Goal: Task Accomplishment & Management: Complete application form

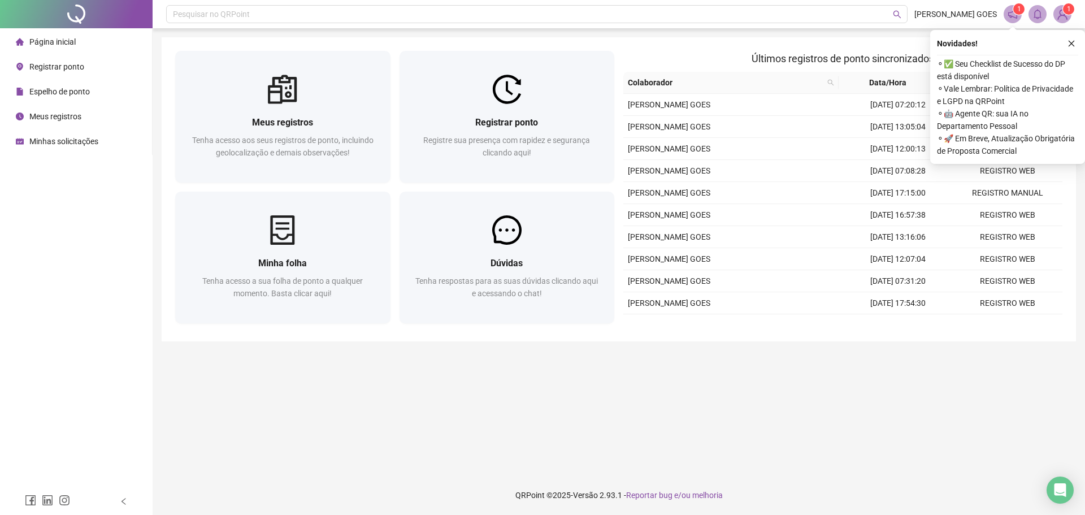
click at [66, 116] on span "Meus registros" at bounding box center [55, 116] width 52 height 9
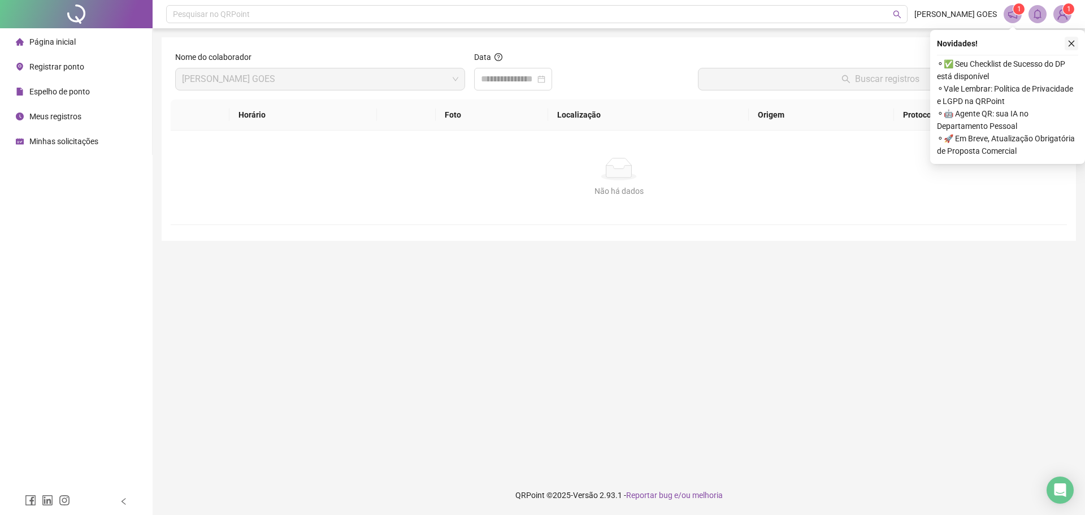
click at [1068, 40] on icon "close" at bounding box center [1072, 44] width 8 height 8
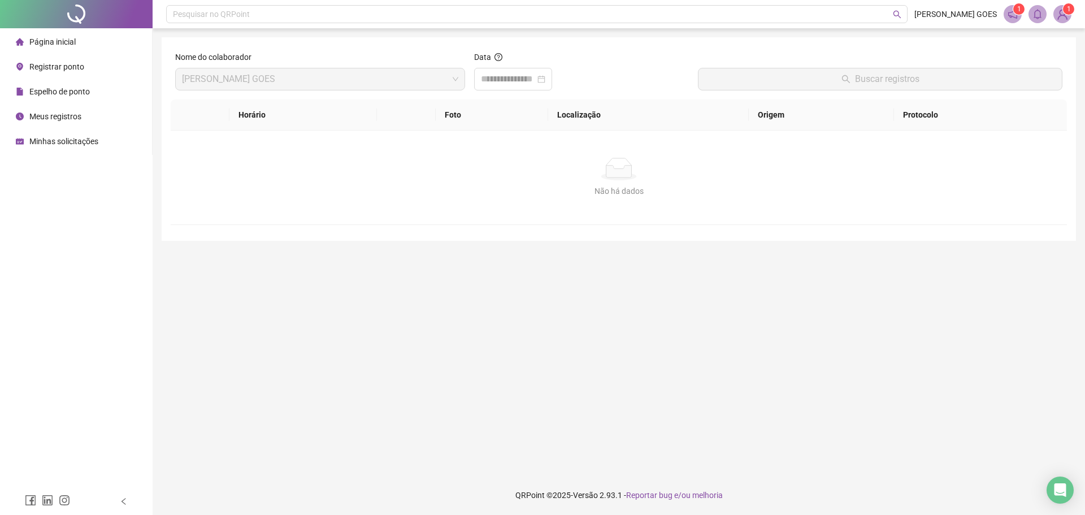
click at [51, 90] on span "Espelho de ponto" at bounding box center [59, 91] width 60 height 9
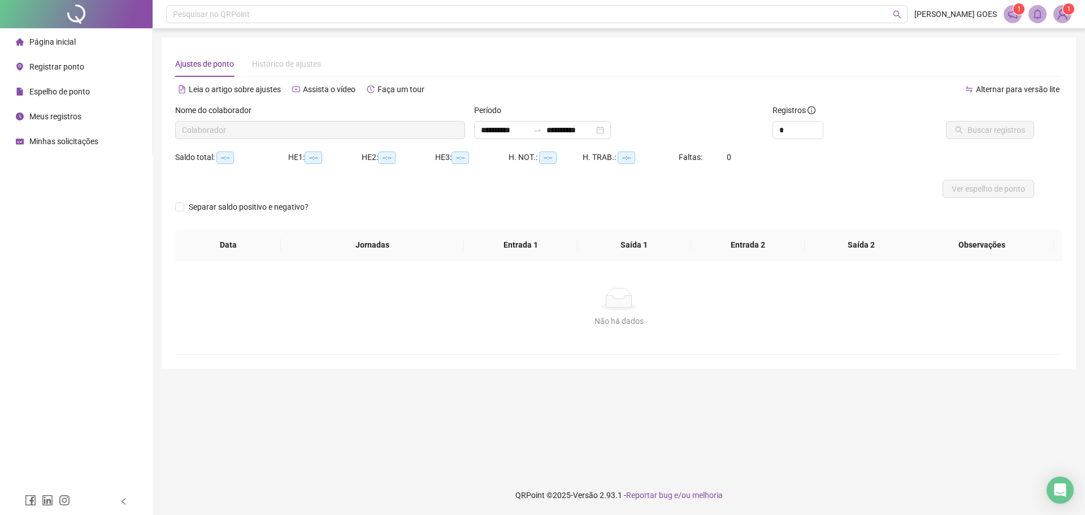
type input "**********"
click at [969, 131] on button "Buscar registros" at bounding box center [990, 130] width 88 height 18
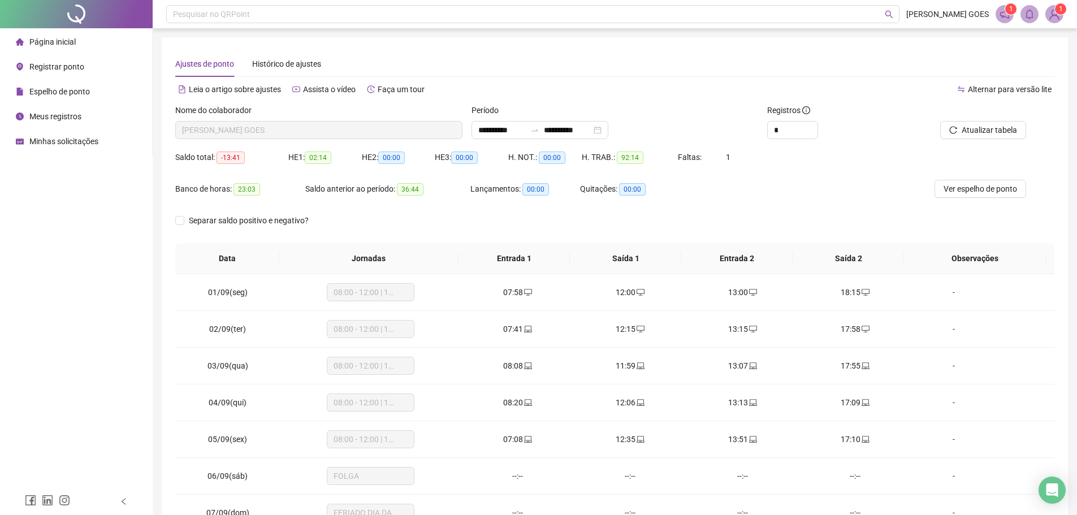
click at [45, 141] on span "Minhas solicitações" at bounding box center [63, 141] width 69 height 9
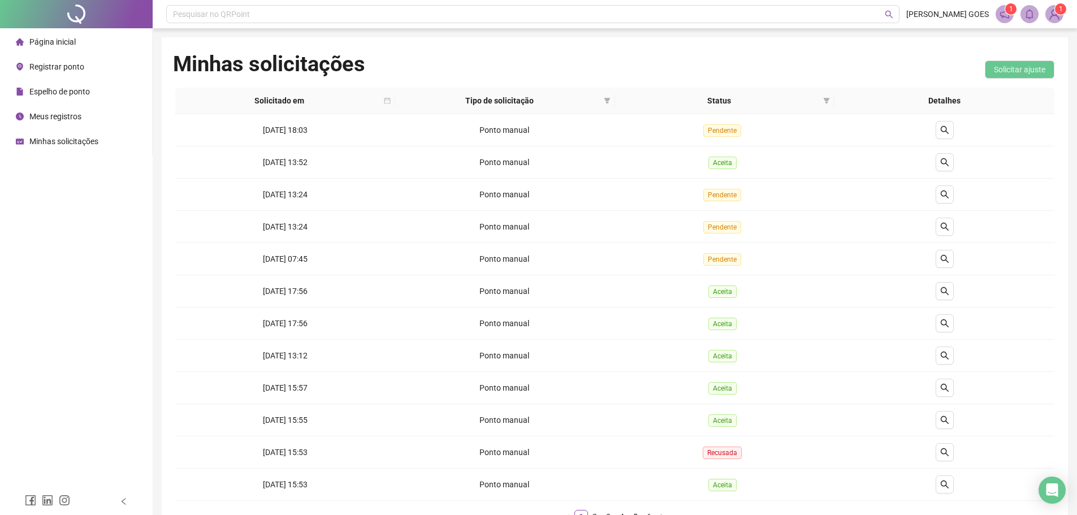
click at [71, 42] on span "Página inicial" at bounding box center [52, 41] width 46 height 9
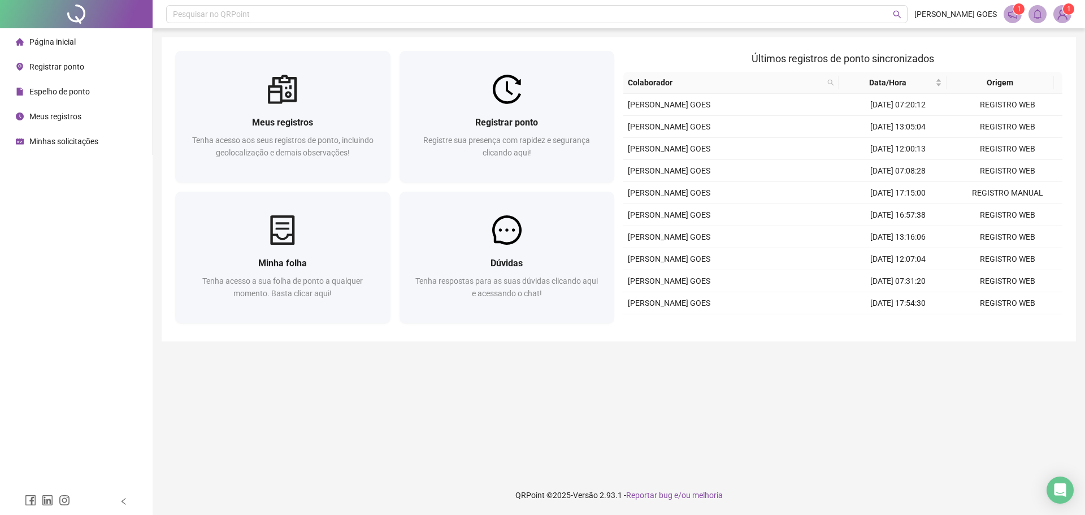
click at [62, 68] on span "Registrar ponto" at bounding box center [56, 66] width 55 height 9
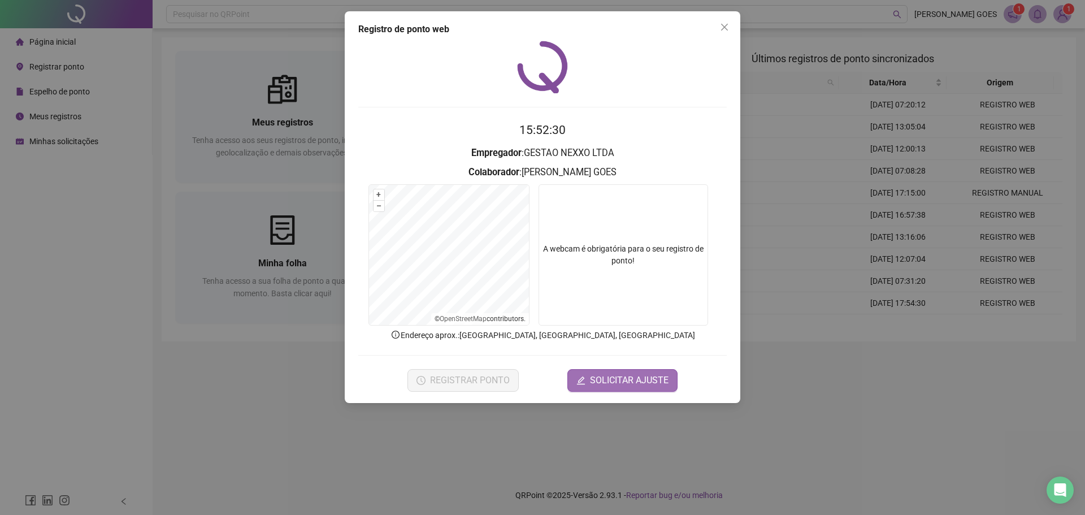
click at [603, 377] on span "SOLICITAR AJUSTE" at bounding box center [629, 381] width 79 height 14
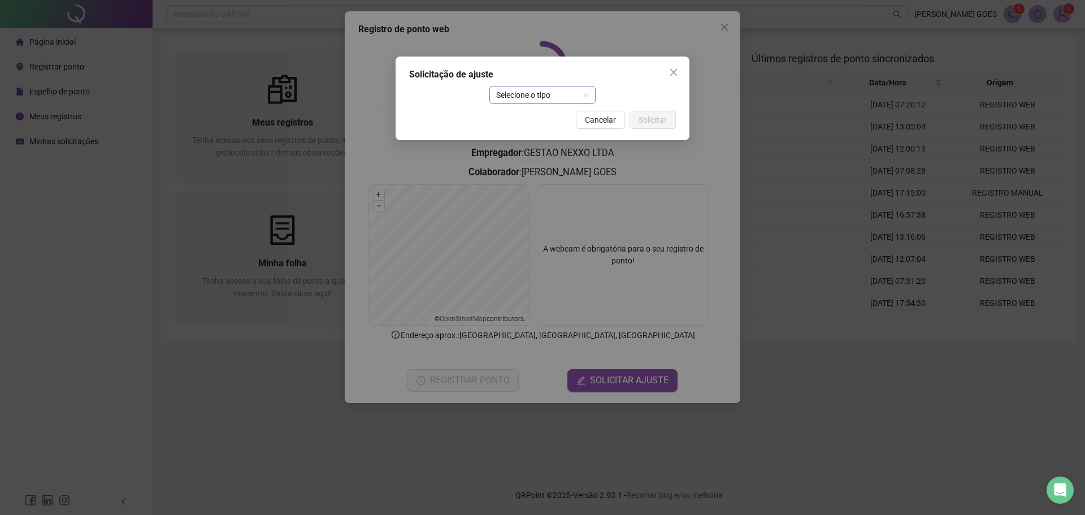
click at [568, 95] on span "Selecione o tipo" at bounding box center [542, 94] width 93 height 17
click at [558, 122] on div "Ajuste manual" at bounding box center [543, 117] width 89 height 12
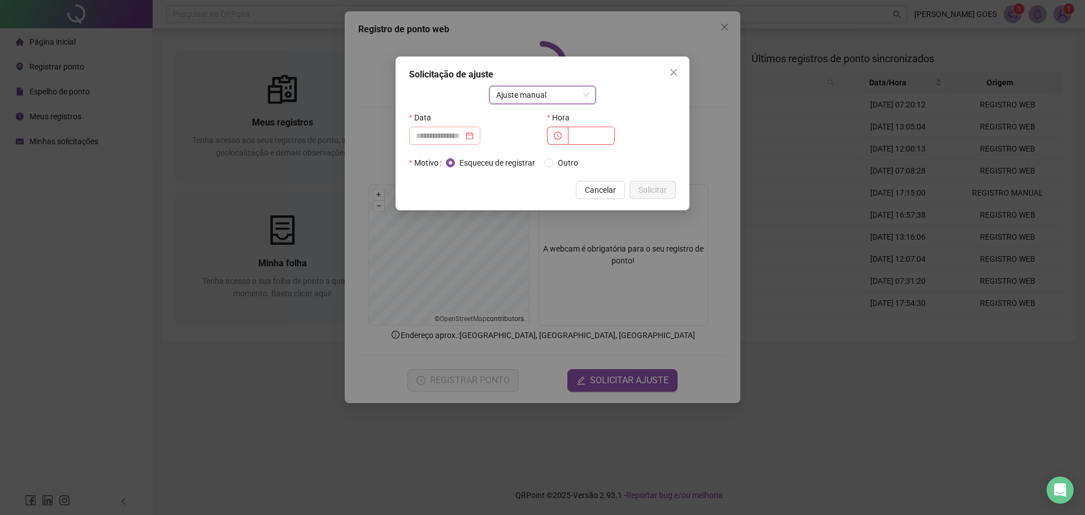
click at [474, 135] on div at bounding box center [445, 135] width 58 height 12
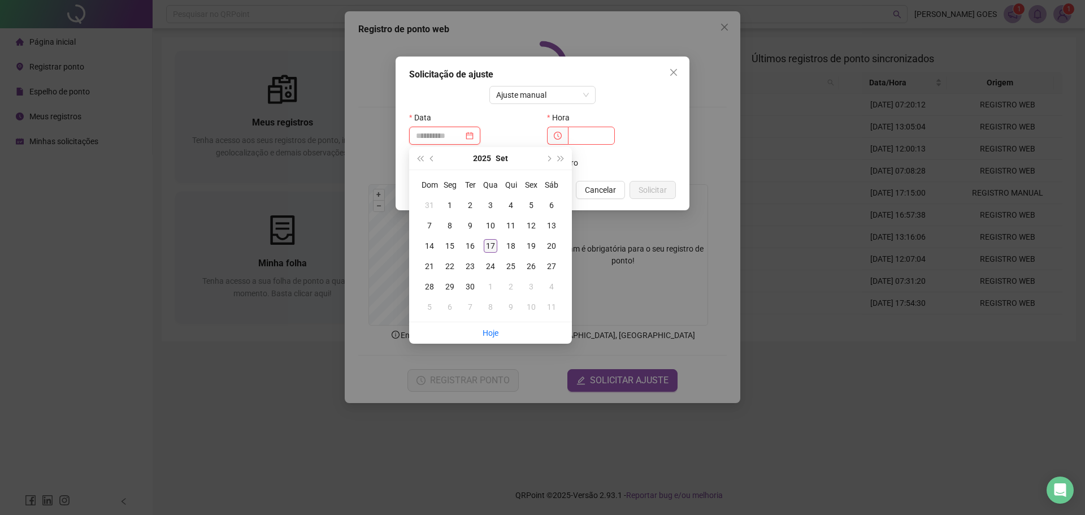
type input "**********"
click at [490, 248] on div "17" at bounding box center [491, 246] width 14 height 14
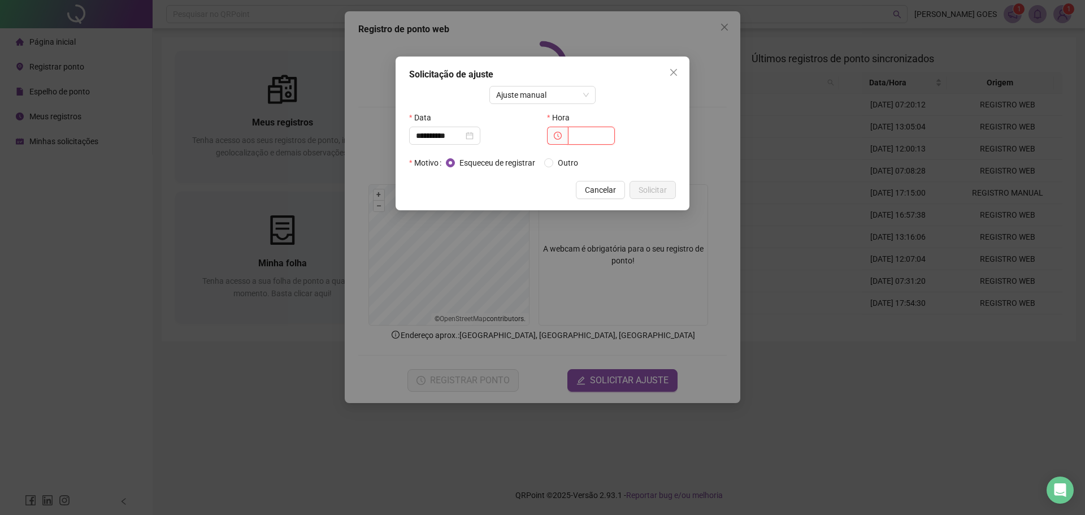
click at [585, 141] on input "text" at bounding box center [591, 136] width 47 height 18
type input "*****"
click at [572, 158] on span "Outro" at bounding box center [567, 163] width 29 height 12
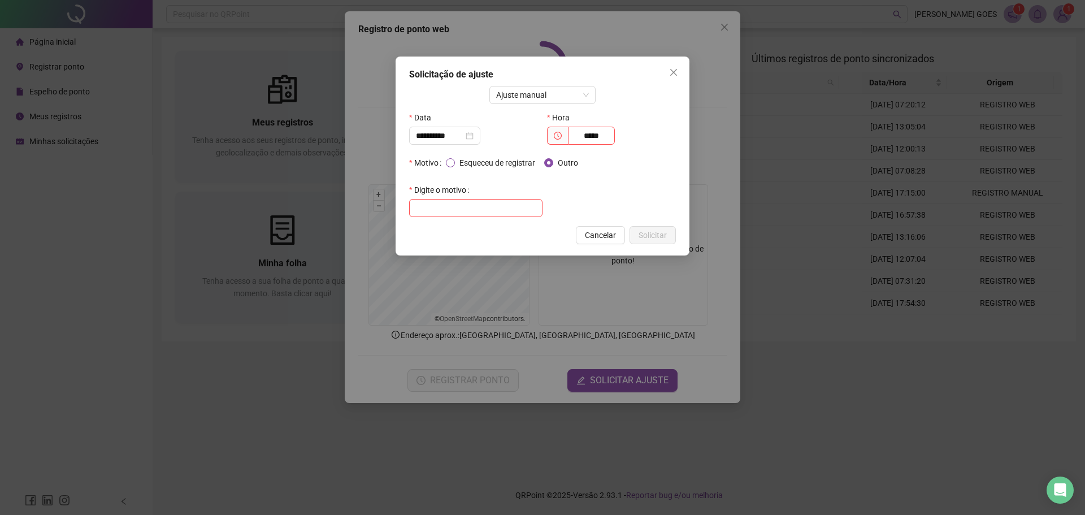
click at [466, 161] on span "Esqueceu de registrar" at bounding box center [497, 163] width 85 height 12
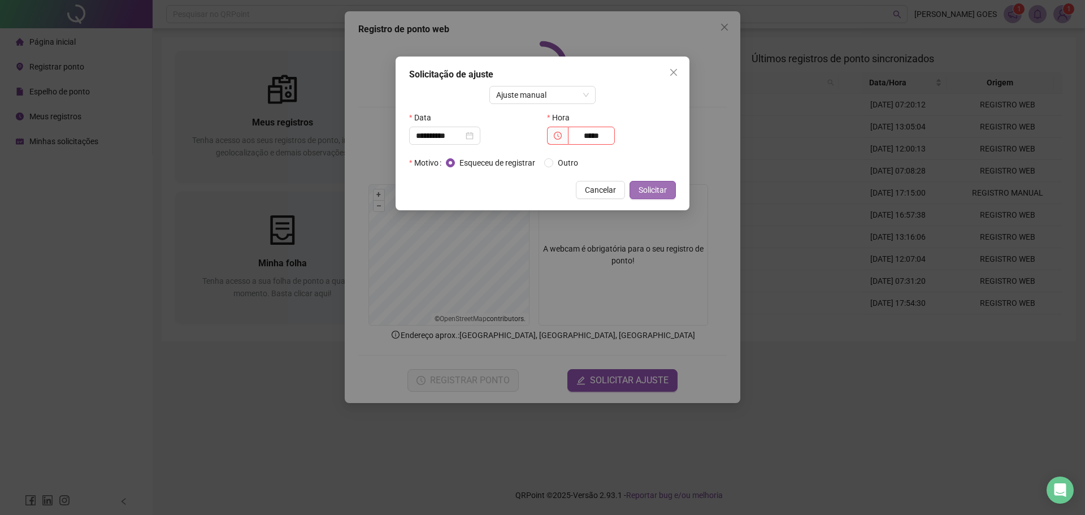
click at [657, 192] on span "Solicitar" at bounding box center [653, 190] width 28 height 12
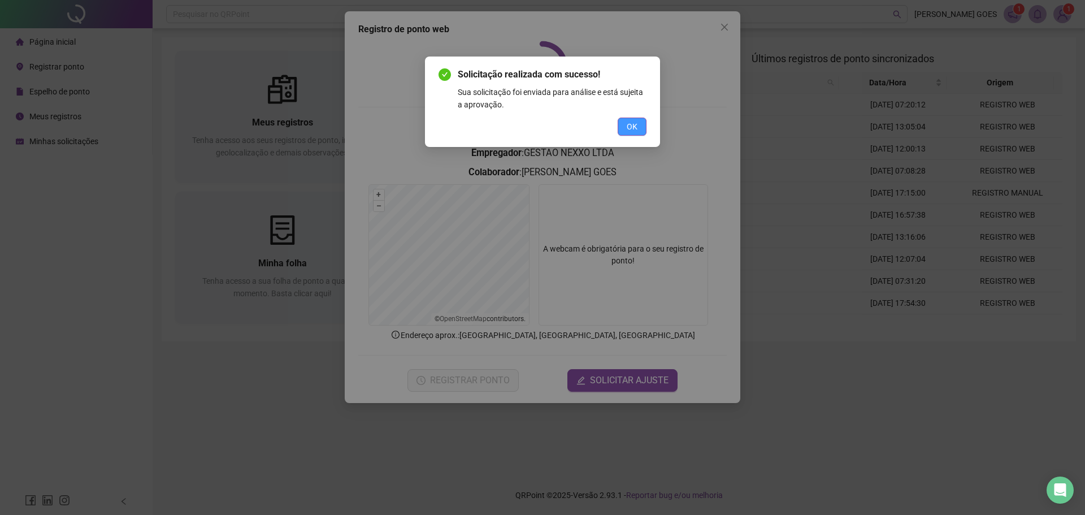
click at [637, 125] on span "OK" at bounding box center [632, 126] width 11 height 12
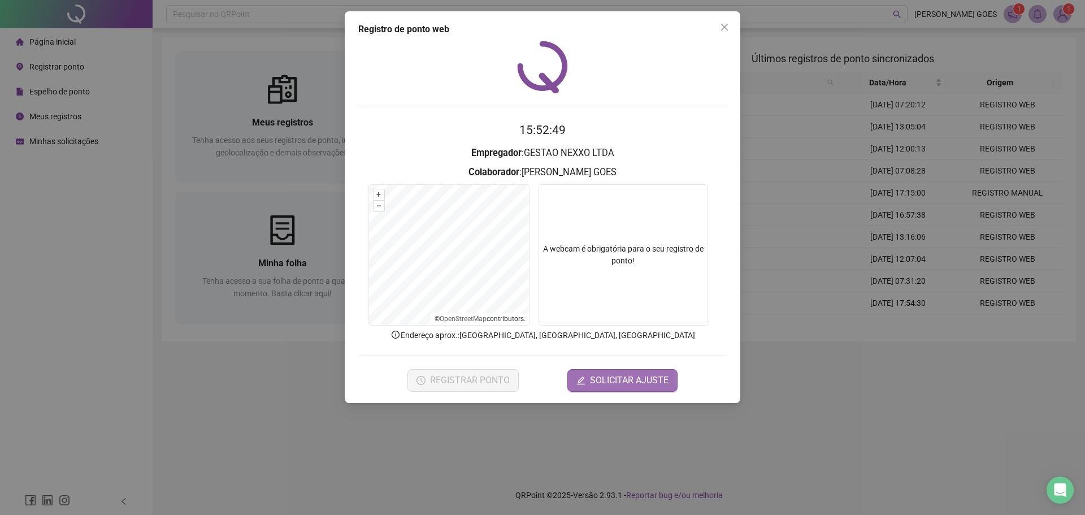
click at [654, 380] on span "SOLICITAR AJUSTE" at bounding box center [629, 381] width 79 height 14
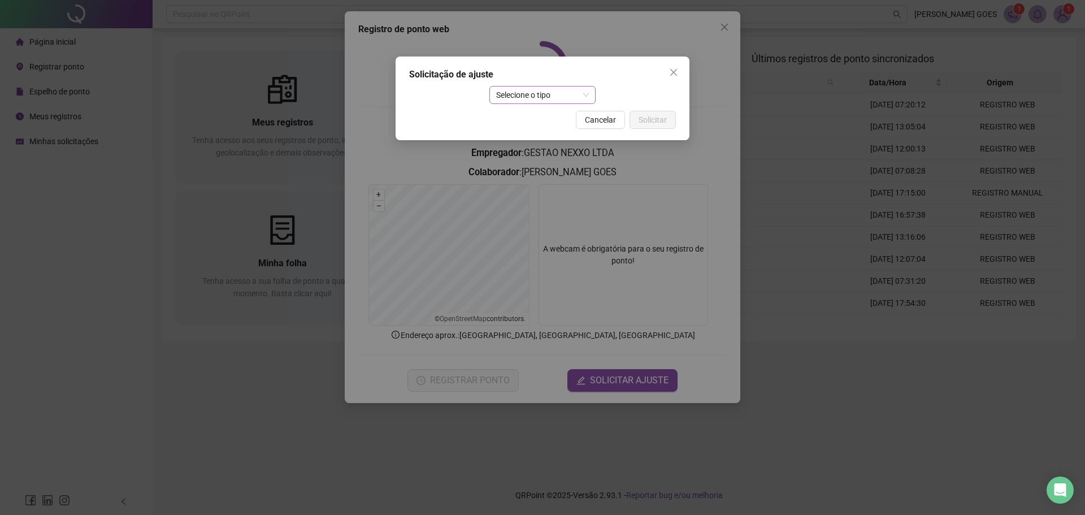
click at [560, 98] on span "Selecione o tipo" at bounding box center [542, 94] width 93 height 17
click at [567, 116] on div "Ajuste manual" at bounding box center [543, 117] width 89 height 12
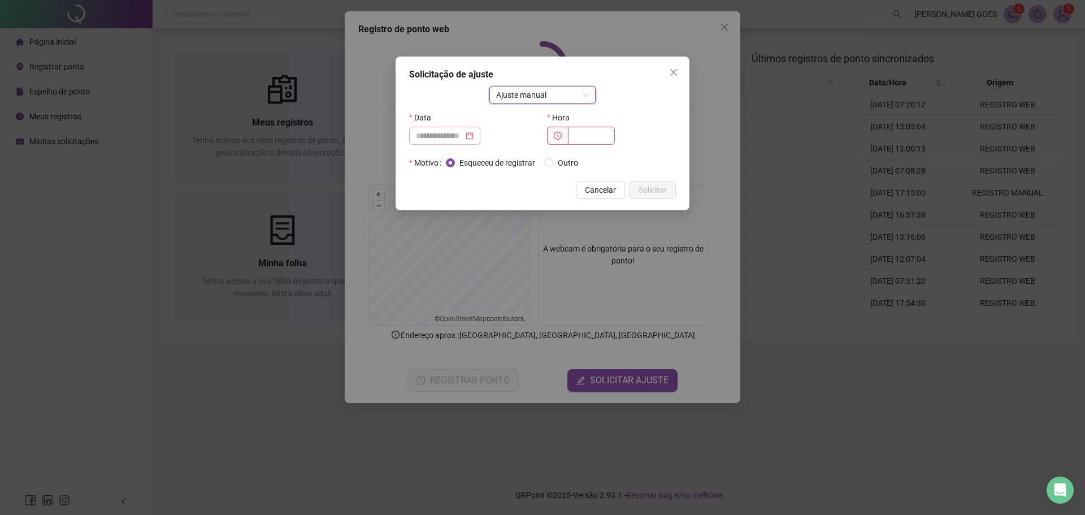
click at [474, 135] on div at bounding box center [445, 135] width 58 height 12
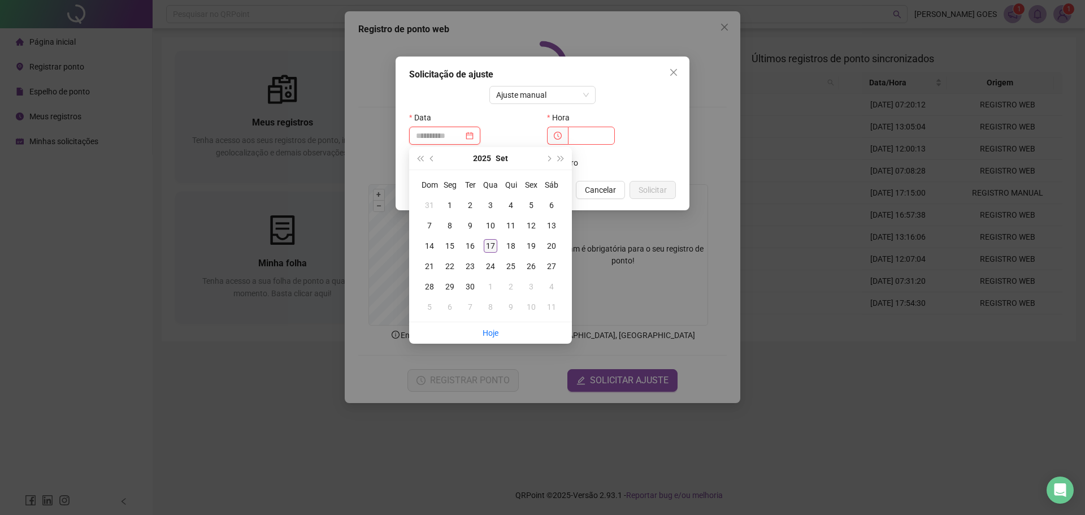
type input "**********"
click at [493, 246] on div "17" at bounding box center [491, 246] width 14 height 14
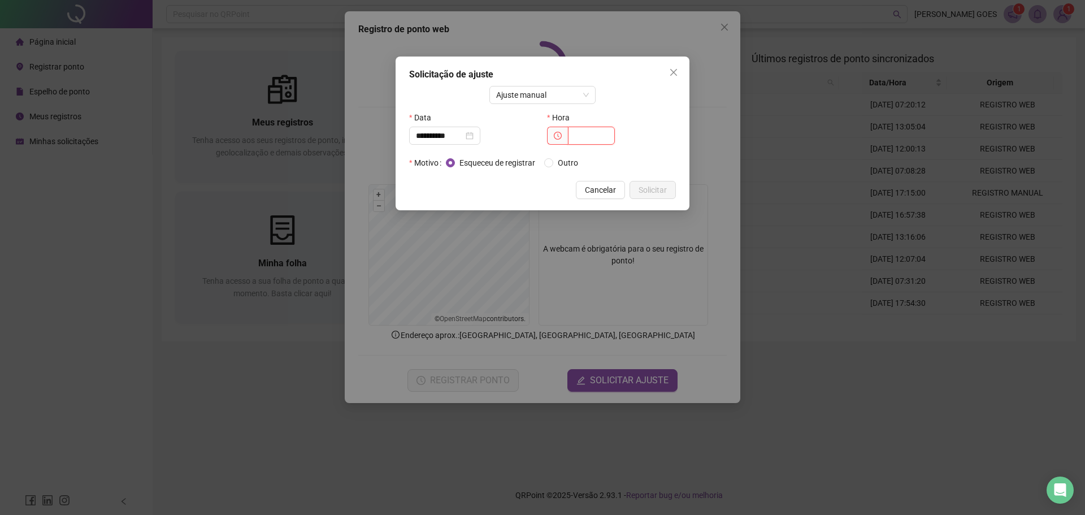
click at [605, 136] on input "text" at bounding box center [591, 136] width 47 height 18
type input "*****"
click at [660, 189] on span "Solicitar" at bounding box center [653, 190] width 28 height 12
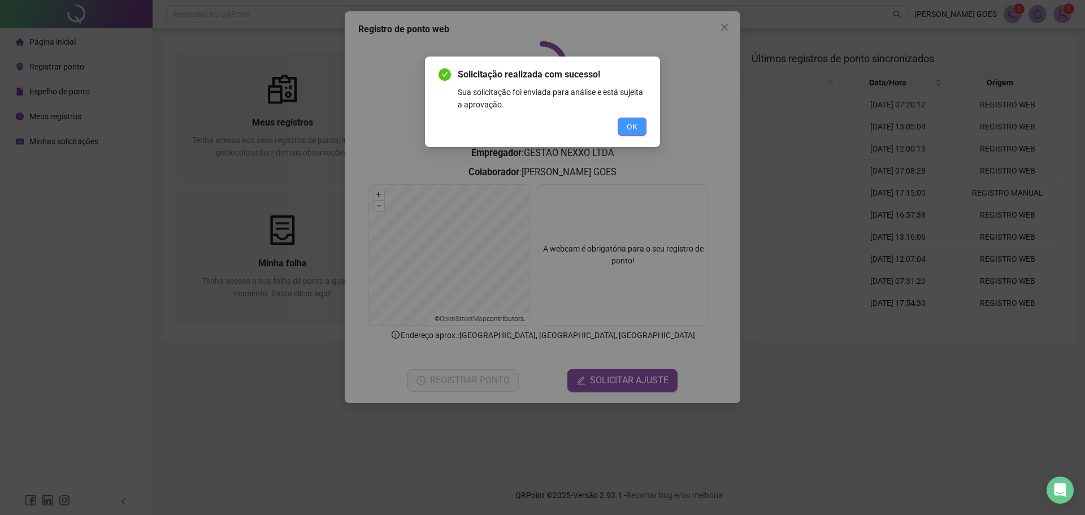
click at [635, 128] on span "OK" at bounding box center [632, 126] width 11 height 12
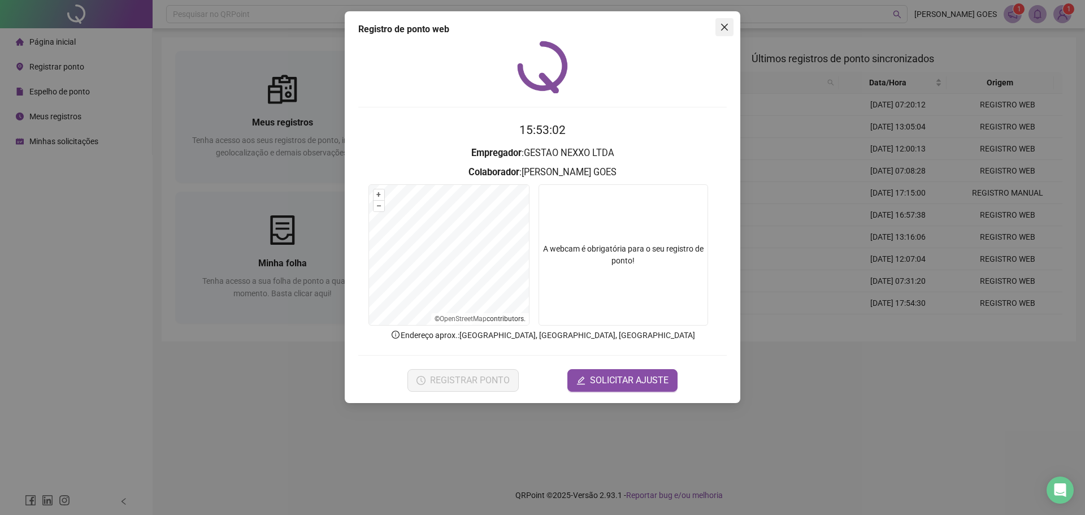
click at [729, 23] on icon "close" at bounding box center [724, 27] width 9 height 9
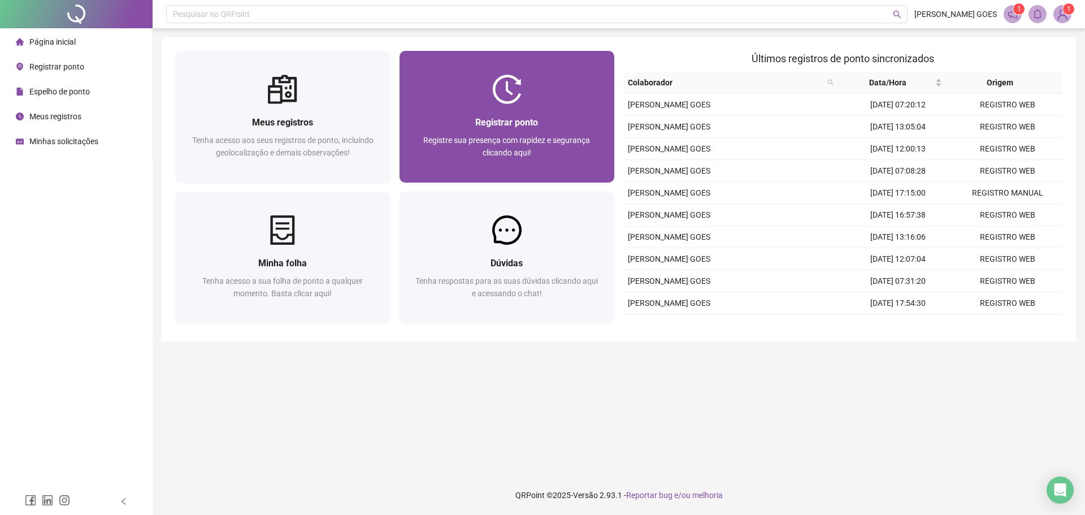
click at [522, 59] on div "Registrar ponto Registre sua presença com rapidez e segurança clicando aqui!" at bounding box center [507, 117] width 215 height 132
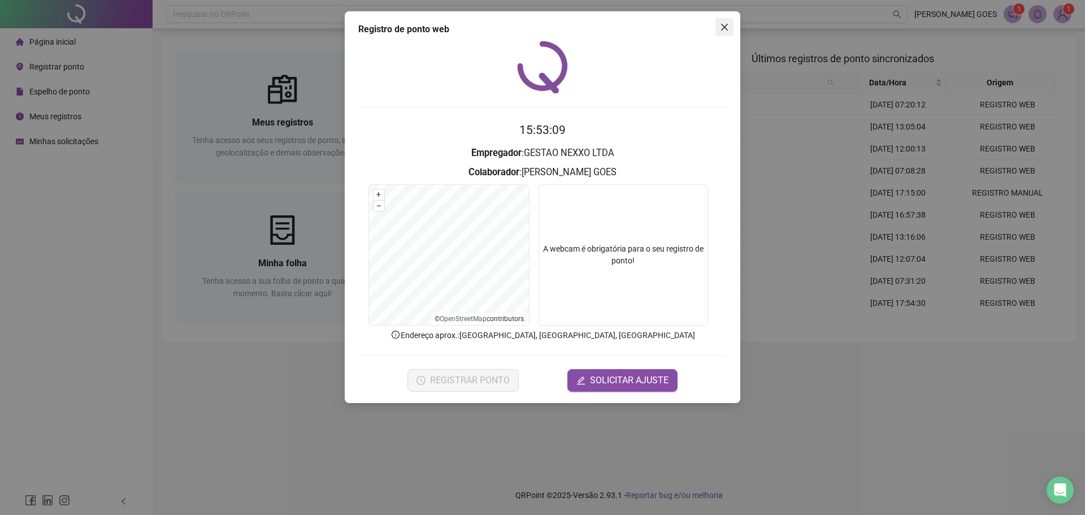
click at [721, 27] on icon "close" at bounding box center [724, 27] width 9 height 9
